Goal: Task Accomplishment & Management: Use online tool/utility

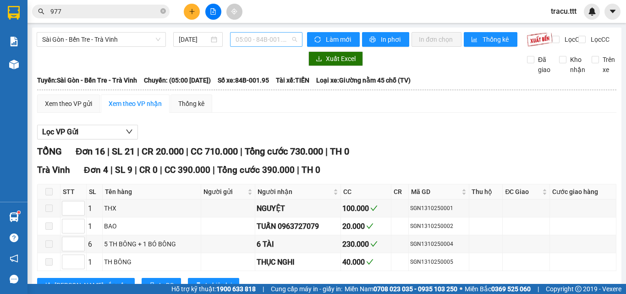
click at [278, 45] on span "05:00 - 84B-001.95" at bounding box center [265, 40] width 61 height 14
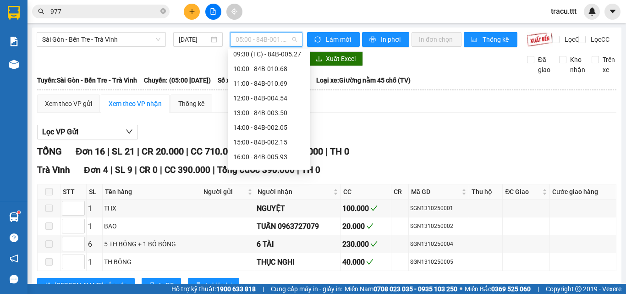
scroll to position [95, 0]
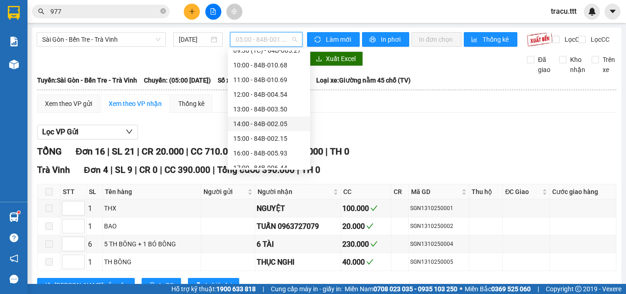
click at [281, 122] on div "14:00 - 84B-002.05" at bounding box center [268, 124] width 71 height 10
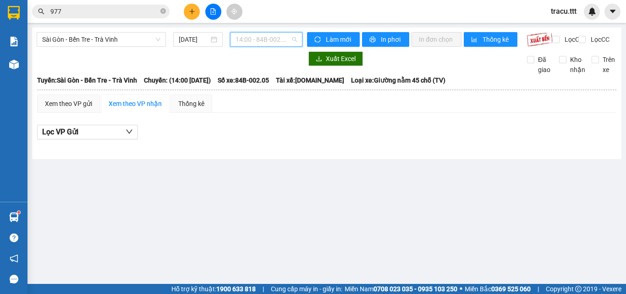
click at [294, 45] on span "14:00 - 84B-002.05" at bounding box center [265, 40] width 61 height 14
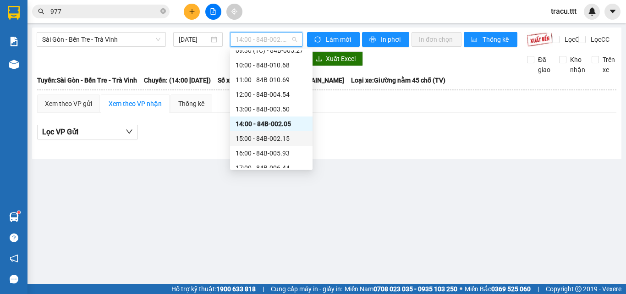
click at [296, 139] on div "15:00 - 84B-002.15" at bounding box center [270, 138] width 71 height 10
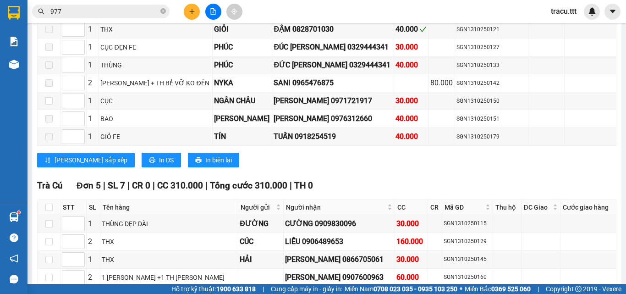
scroll to position [1442, 0]
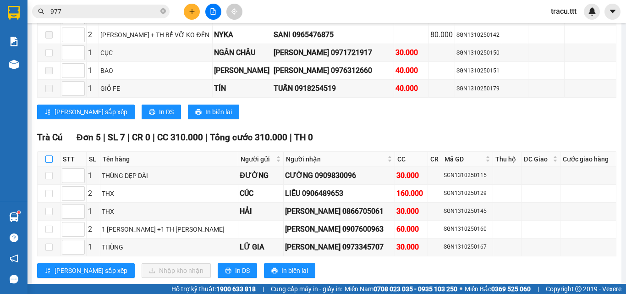
click at [46, 155] on input "checkbox" at bounding box center [48, 158] width 7 height 7
checkbox input "true"
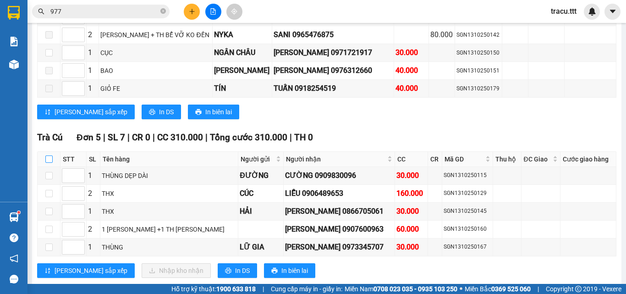
checkbox input "true"
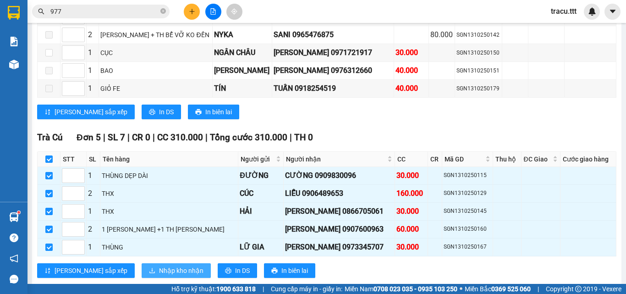
click at [159, 265] on span "Nhập kho nhận" at bounding box center [181, 270] width 44 height 10
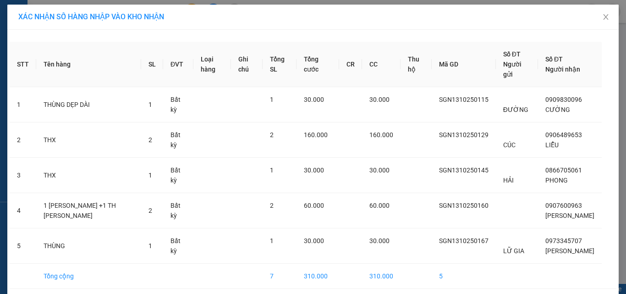
scroll to position [47, 0]
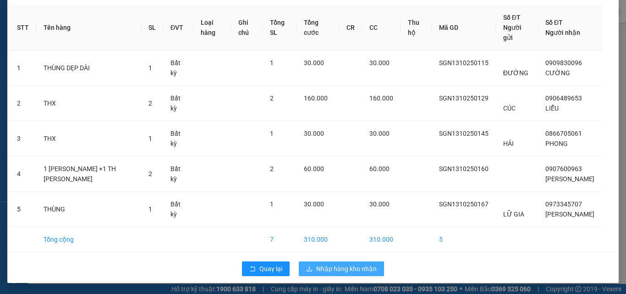
drag, startPoint x: 330, startPoint y: 265, endPoint x: 337, endPoint y: 263, distance: 6.8
click at [330, 265] on span "Nhập hàng kho nhận" at bounding box center [346, 268] width 60 height 10
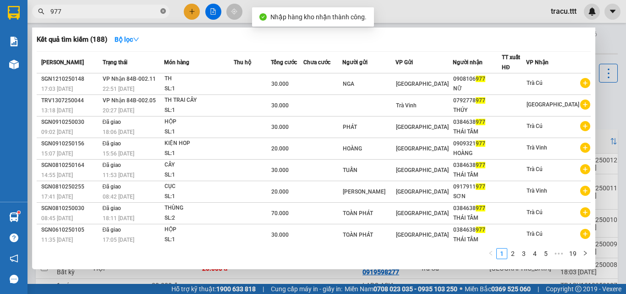
click at [161, 12] on icon "close-circle" at bounding box center [162, 10] width 5 height 5
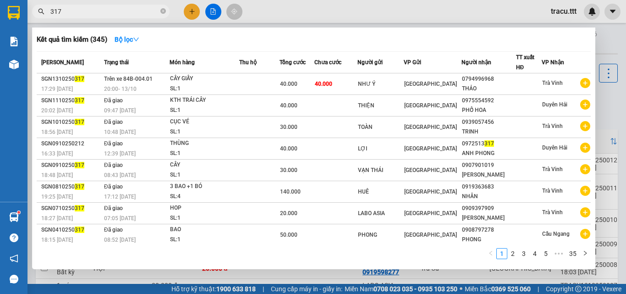
type input "317"
drag, startPoint x: 625, startPoint y: 95, endPoint x: 465, endPoint y: 101, distance: 160.0
click at [625, 164] on div at bounding box center [313, 147] width 626 height 294
click at [160, 10] on span "317" at bounding box center [100, 12] width 137 height 14
click at [162, 10] on icon "close-circle" at bounding box center [162, 10] width 5 height 5
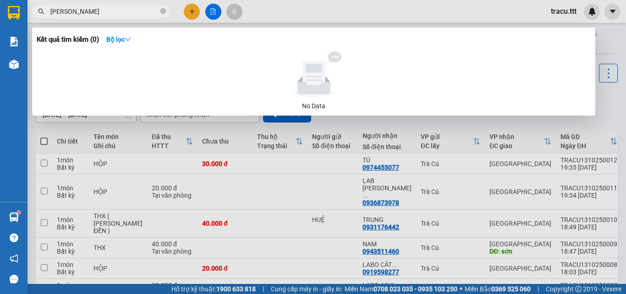
type input "TRANG LE"
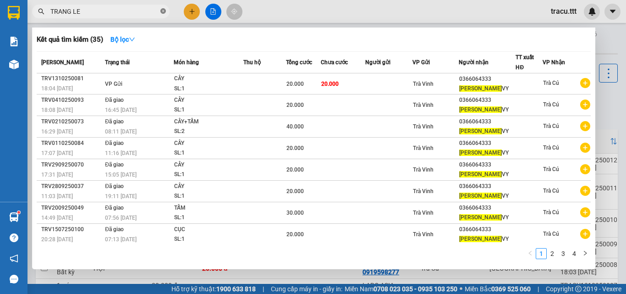
click at [162, 14] on icon "close-circle" at bounding box center [162, 10] width 5 height 5
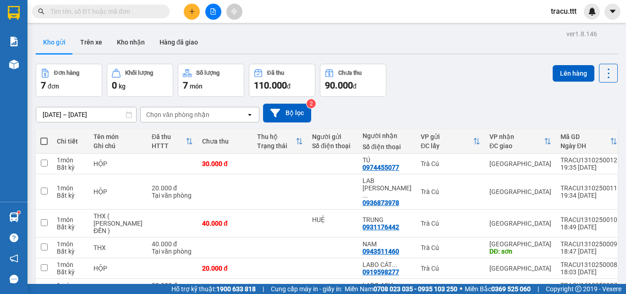
type input "6"
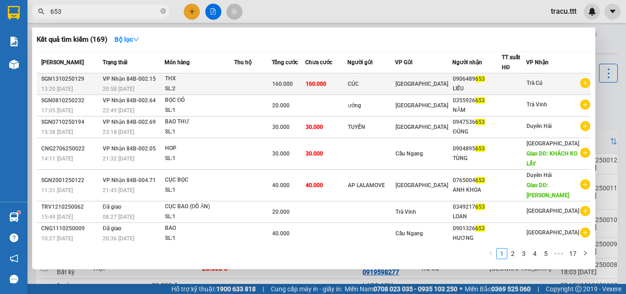
type input "653"
click at [376, 89] on td "CÚC" at bounding box center [371, 84] width 48 height 22
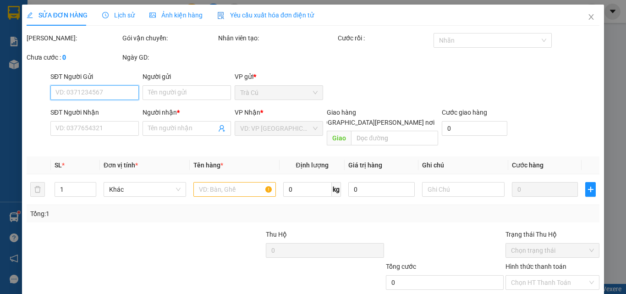
type input "CÚC"
type input "0906489653"
type input "LIỄU"
type input "160.000"
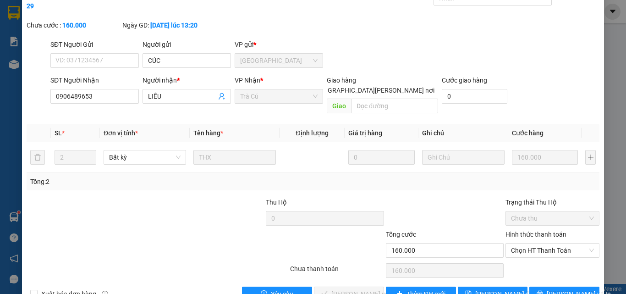
scroll to position [47, 0]
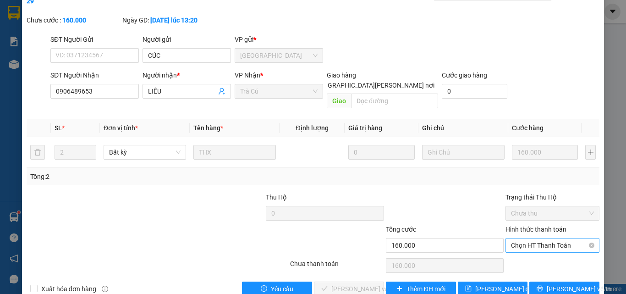
click at [547, 238] on span "Chọn HT Thanh Toán" at bounding box center [552, 245] width 83 height 14
click at [521, 247] on div "Tại văn phòng" at bounding box center [547, 243] width 82 height 10
type input "0"
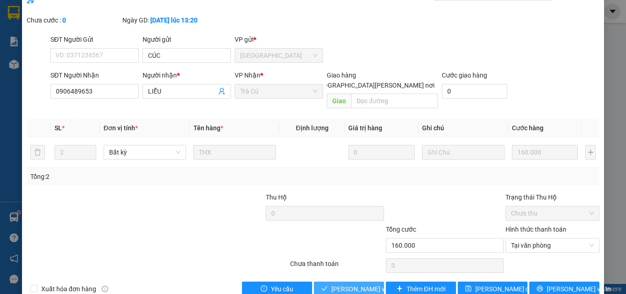
click at [358, 284] on span "[PERSON_NAME] và [PERSON_NAME] hàng" at bounding box center [393, 289] width 124 height 10
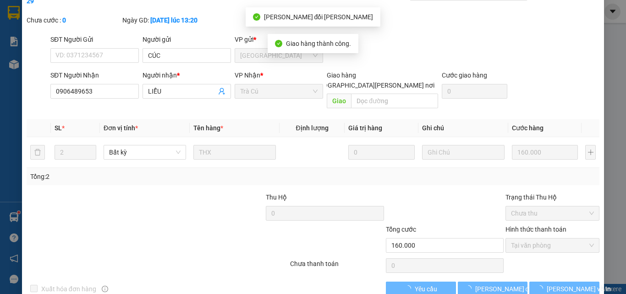
scroll to position [0, 0]
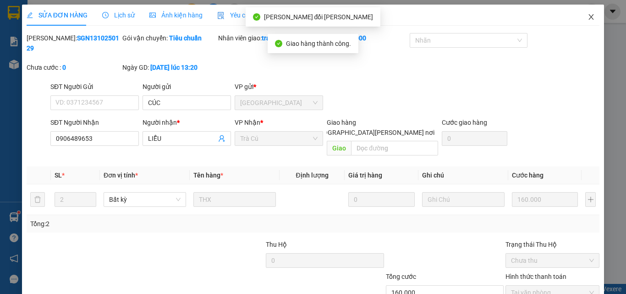
click at [587, 16] on icon "close" at bounding box center [590, 16] width 7 height 7
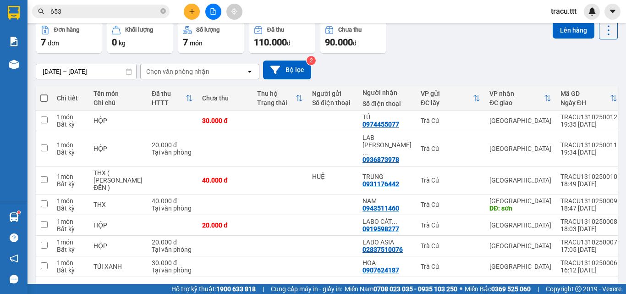
scroll to position [47, 0]
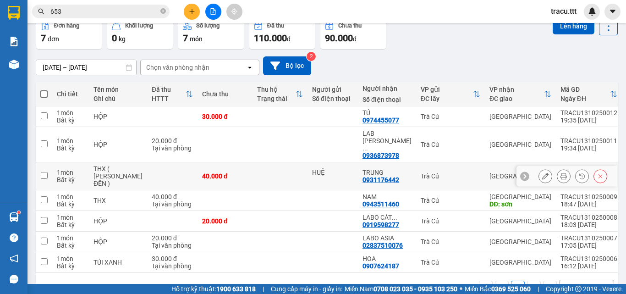
click at [597, 173] on icon at bounding box center [600, 176] width 6 height 6
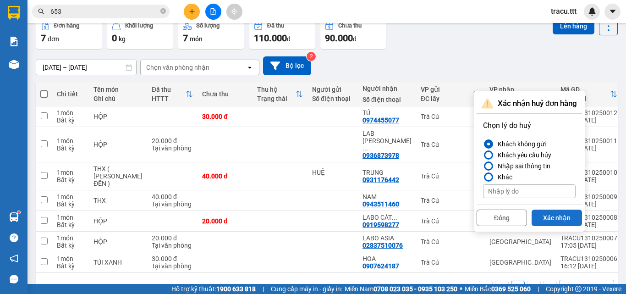
click at [555, 213] on button "Xác nhận" at bounding box center [556, 217] width 50 height 16
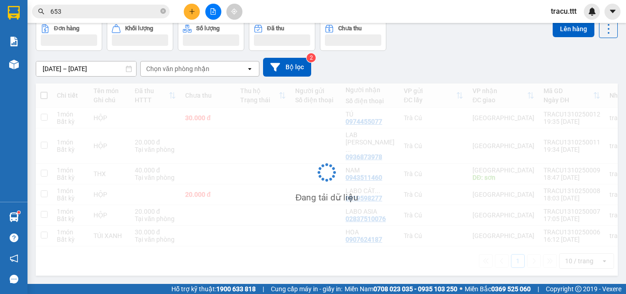
scroll to position [42, 0]
